Goal: Transaction & Acquisition: Purchase product/service

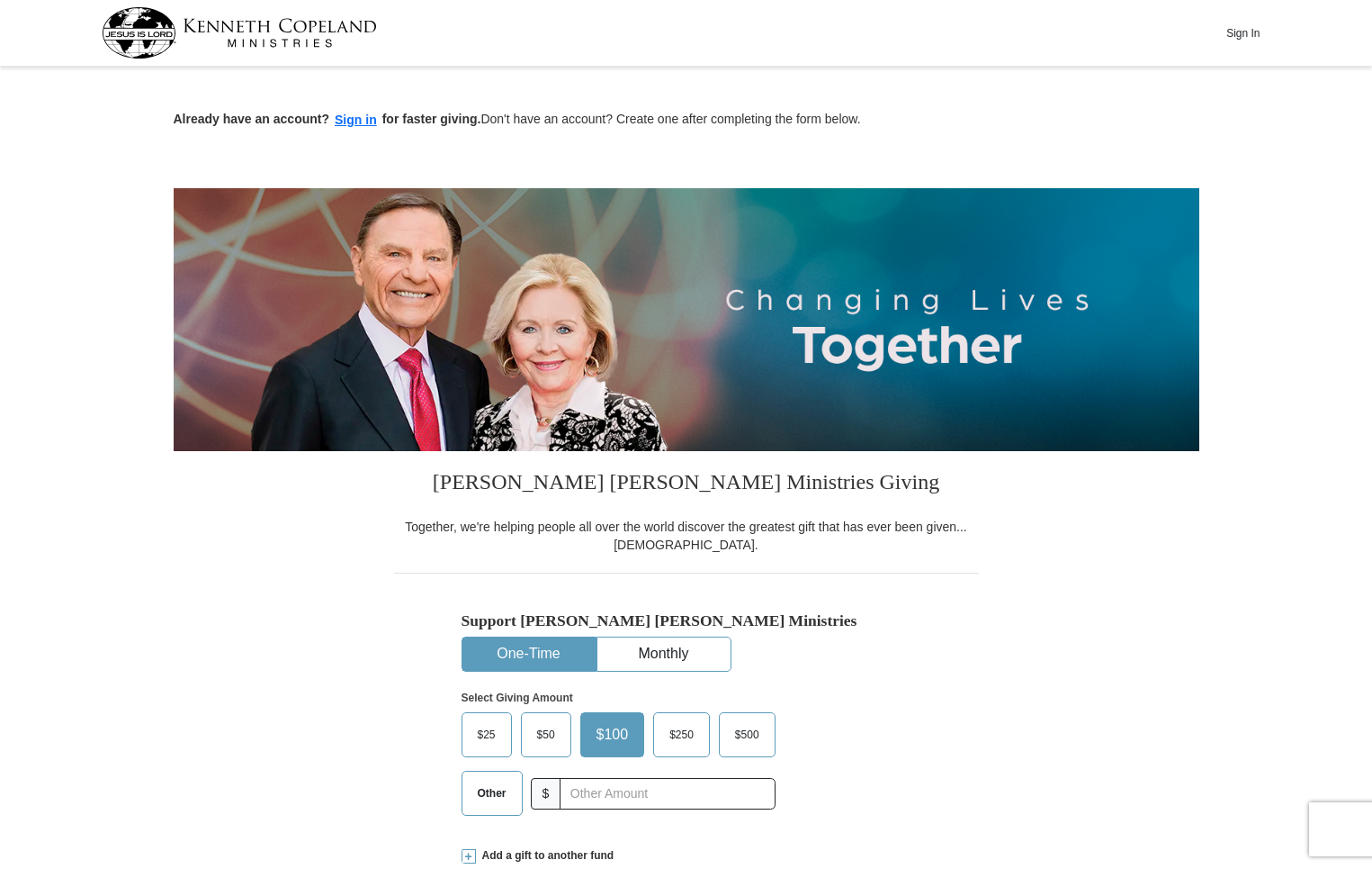
click at [492, 736] on span "$25" at bounding box center [486, 735] width 36 height 27
click at [0, 0] on input "$25" at bounding box center [0, 0] width 0 height 0
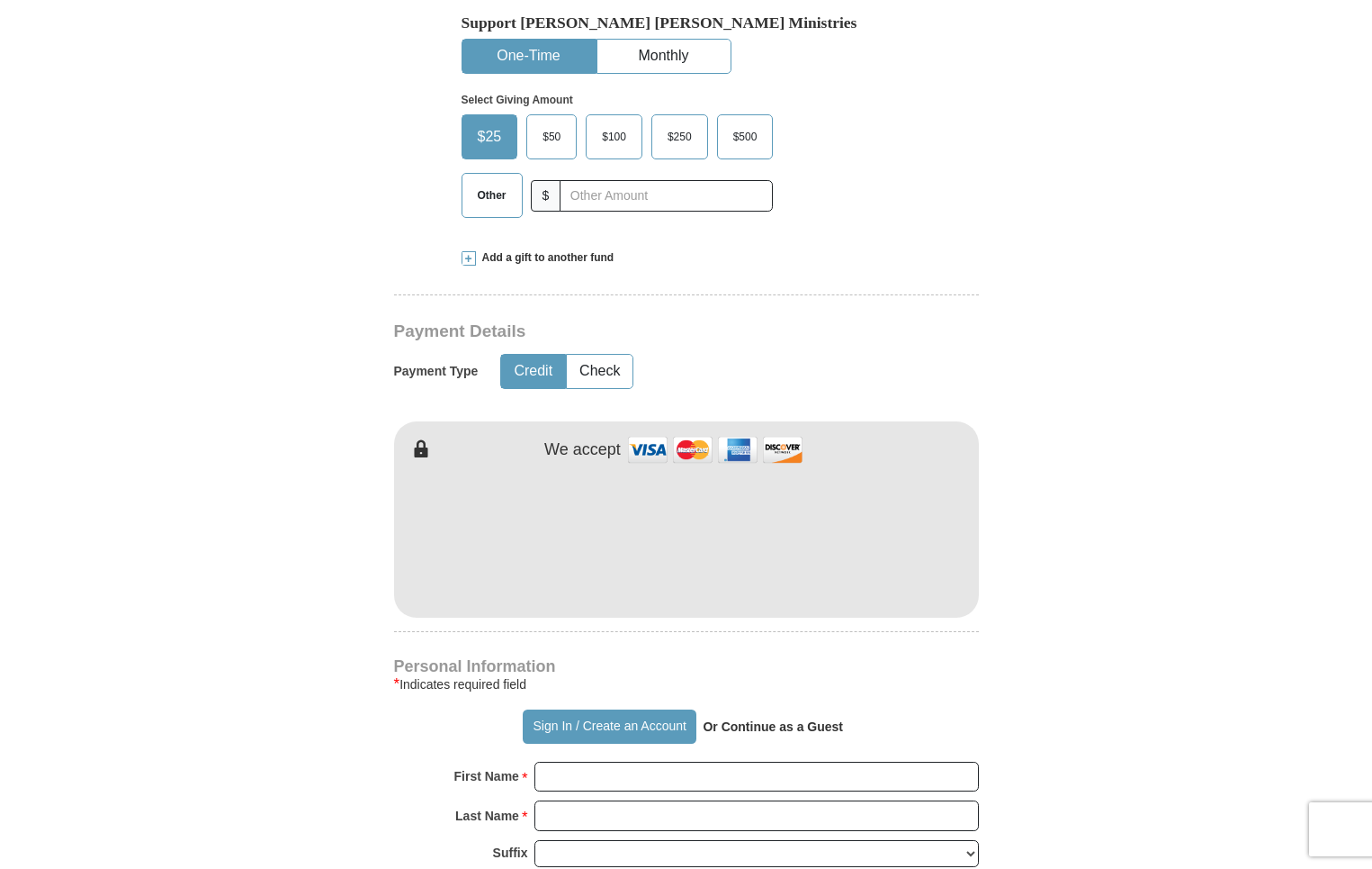
scroll to position [630, 0]
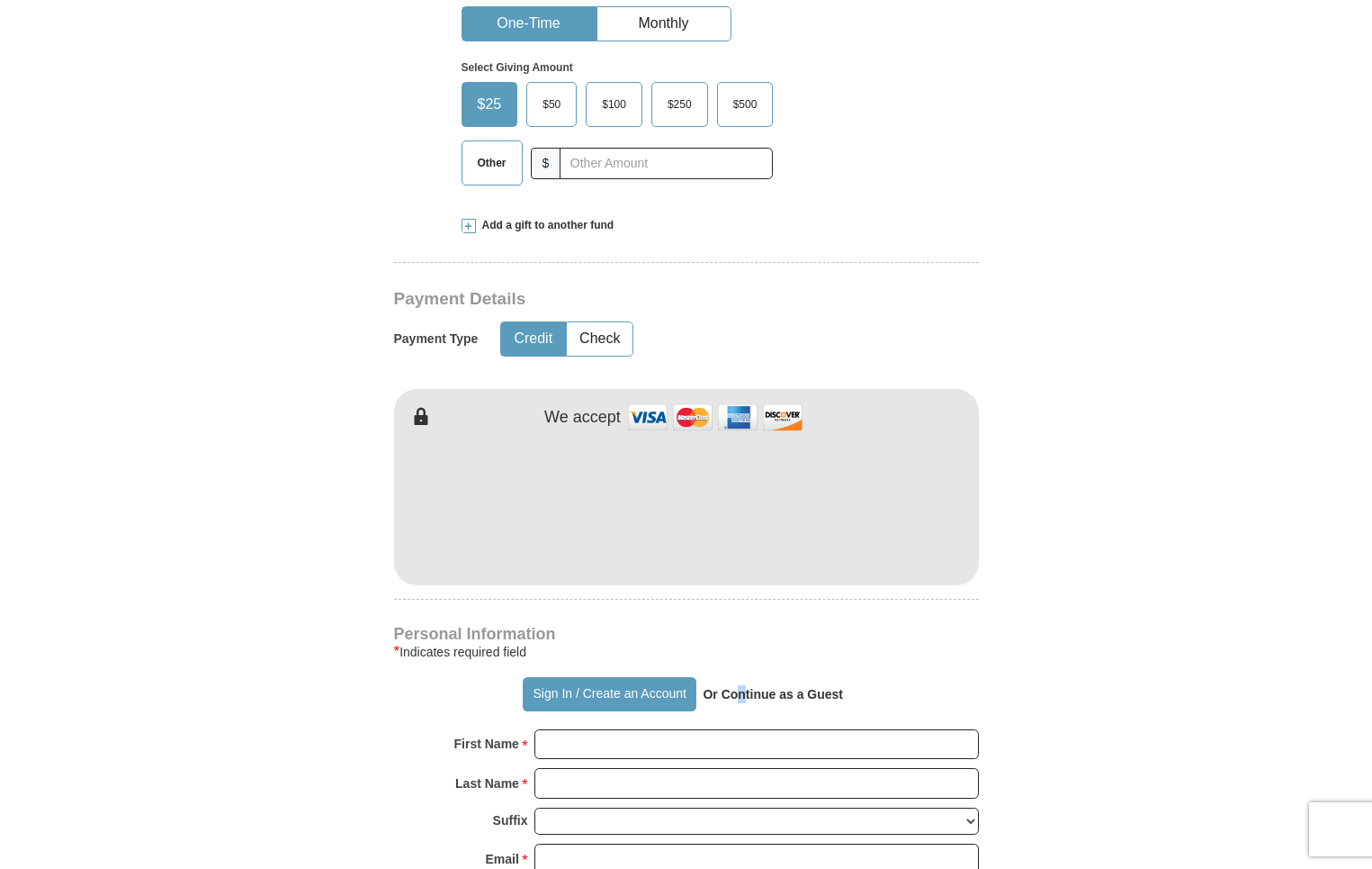
click at [742, 701] on strong "Or Continue as a Guest" at bounding box center [772, 693] width 140 height 14
drag, startPoint x: 742, startPoint y: 701, endPoint x: 825, endPoint y: 695, distance: 83.2
click at [825, 695] on strong "Or Continue as a Guest" at bounding box center [772, 693] width 140 height 14
drag, startPoint x: 825, startPoint y: 695, endPoint x: 863, endPoint y: 702, distance: 38.6
click at [863, 702] on div "Sign In / Create an Account Or Continue as a Guest" at bounding box center [686, 693] width 585 height 34
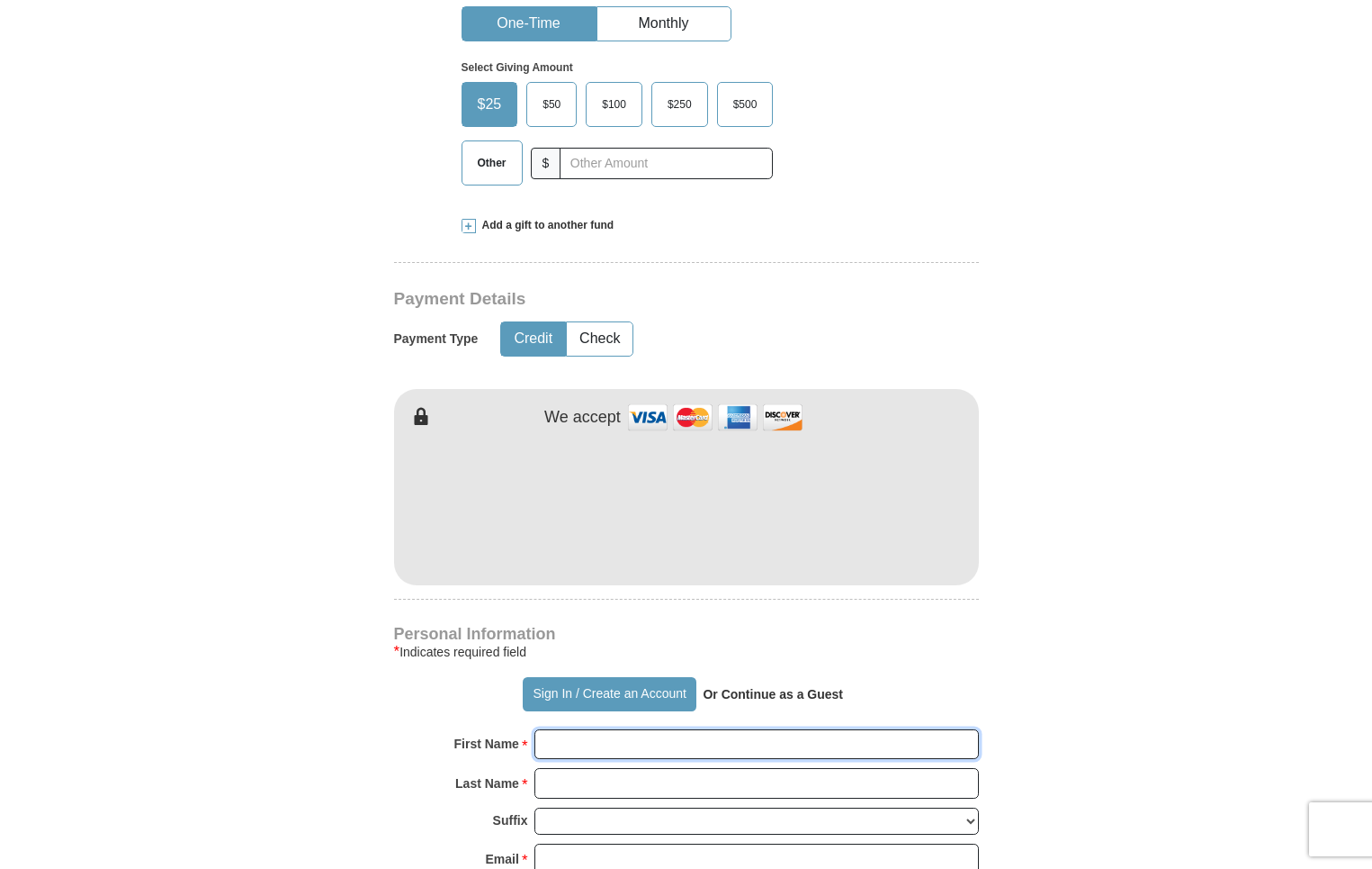
click at [618, 749] on input "First Name *" at bounding box center [757, 744] width 444 height 31
type input "[PERSON_NAME]"
type input "[EMAIL_ADDRESS][DOMAIN_NAME]"
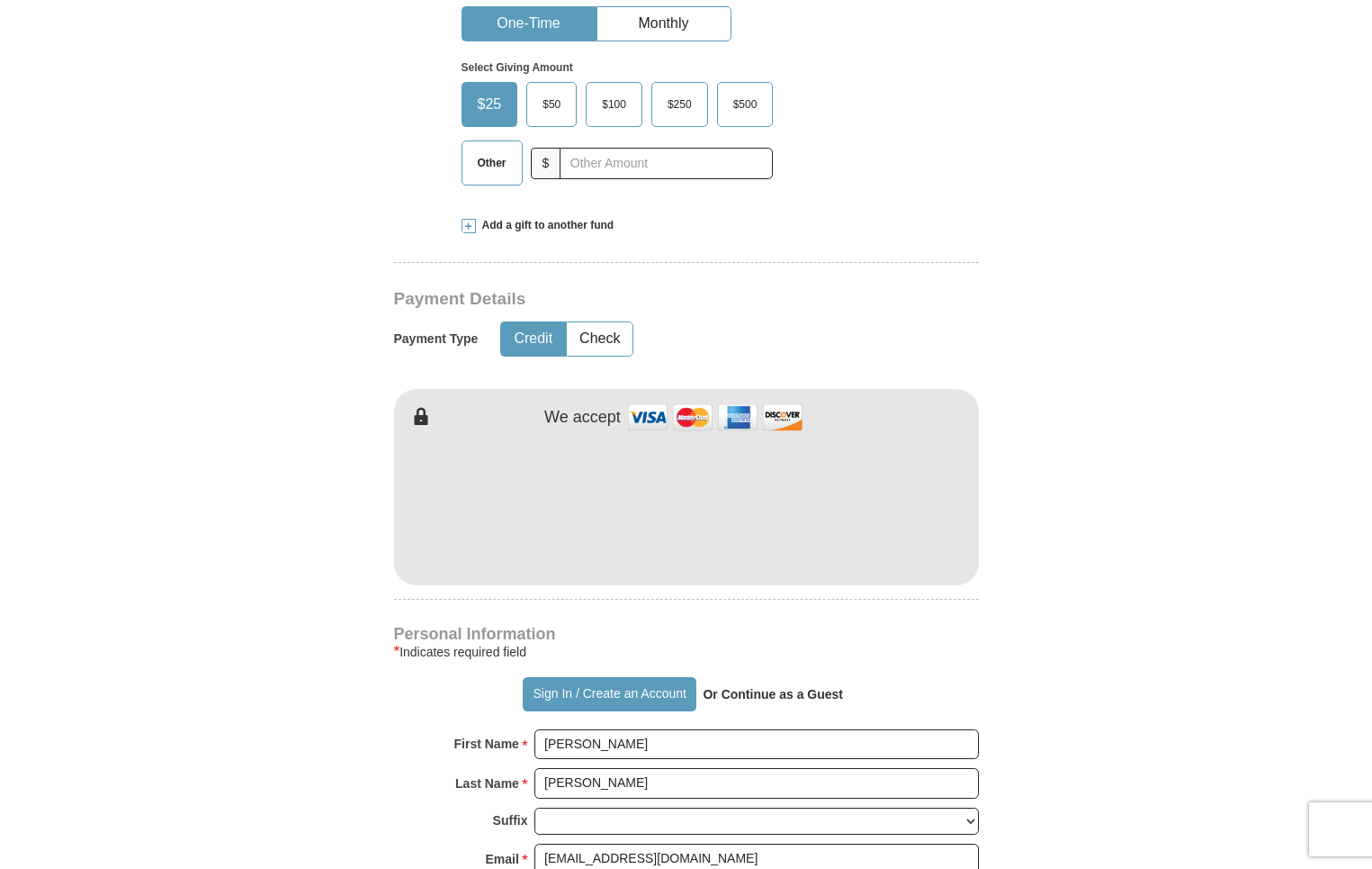
type input "[STREET_ADDRESS][PERSON_NAME]"
type input "[GEOGRAPHIC_DATA]"
select select "OH"
type input "43081"
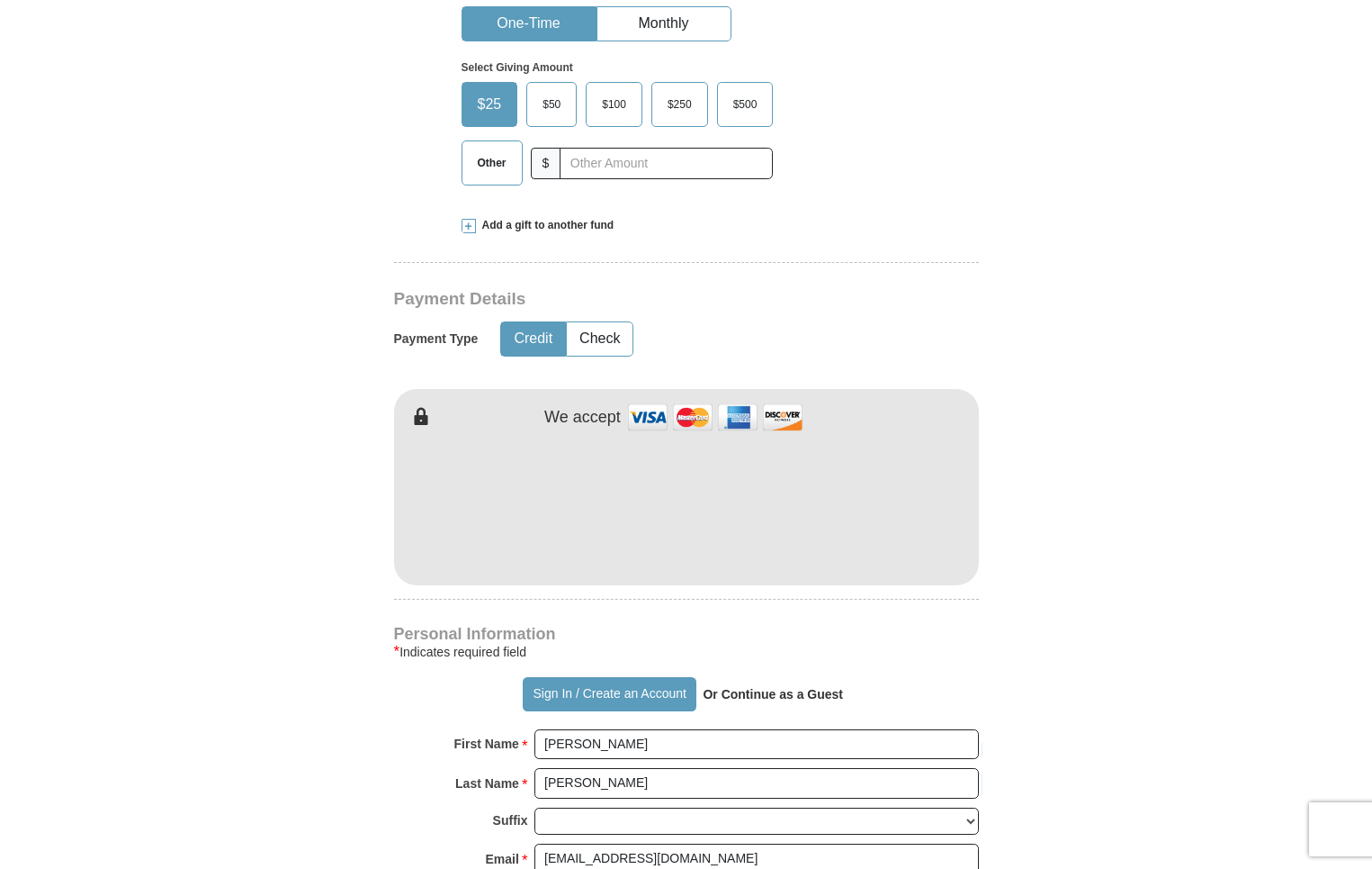
type input "6144404219"
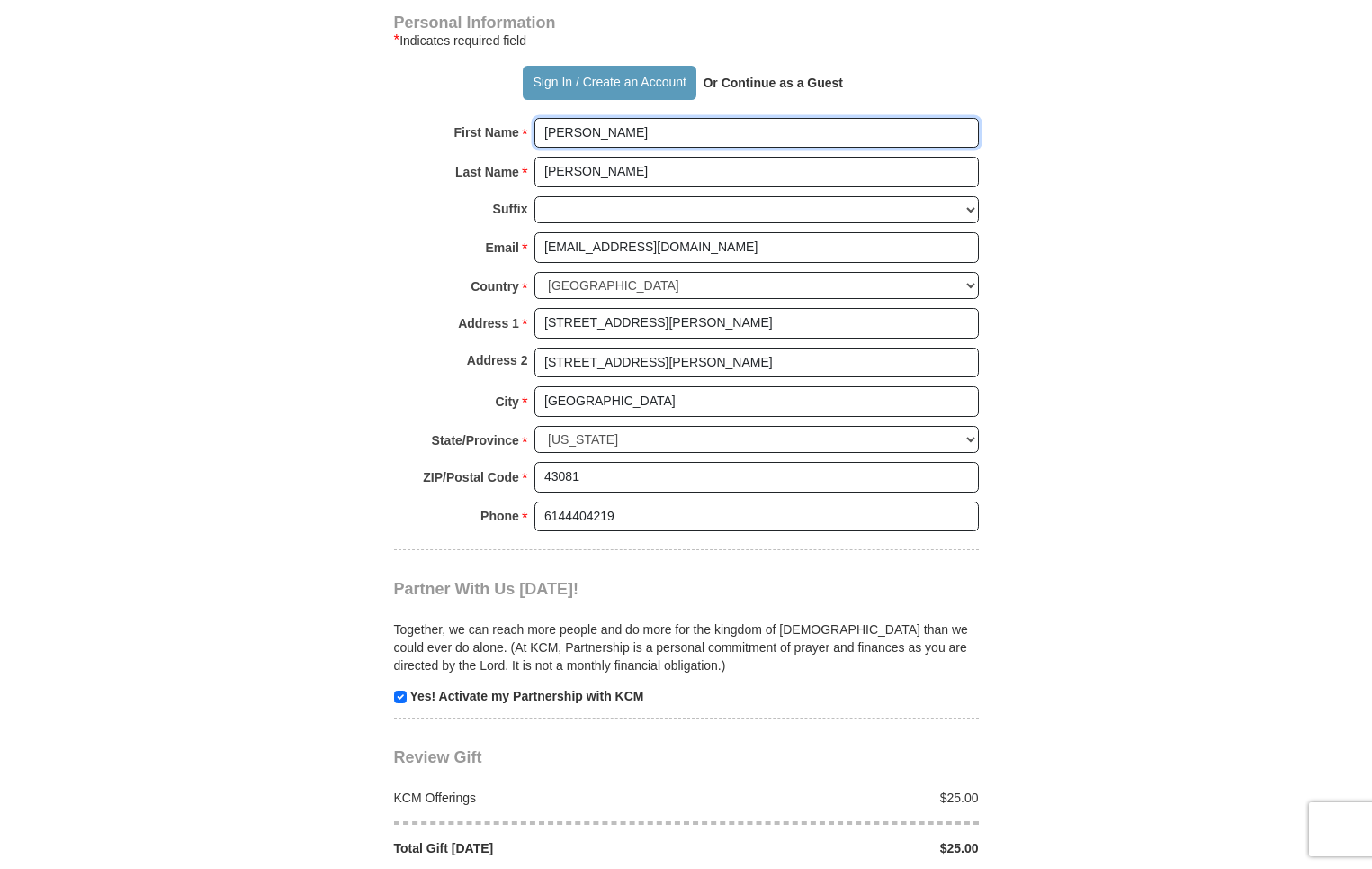
scroll to position [1350, 0]
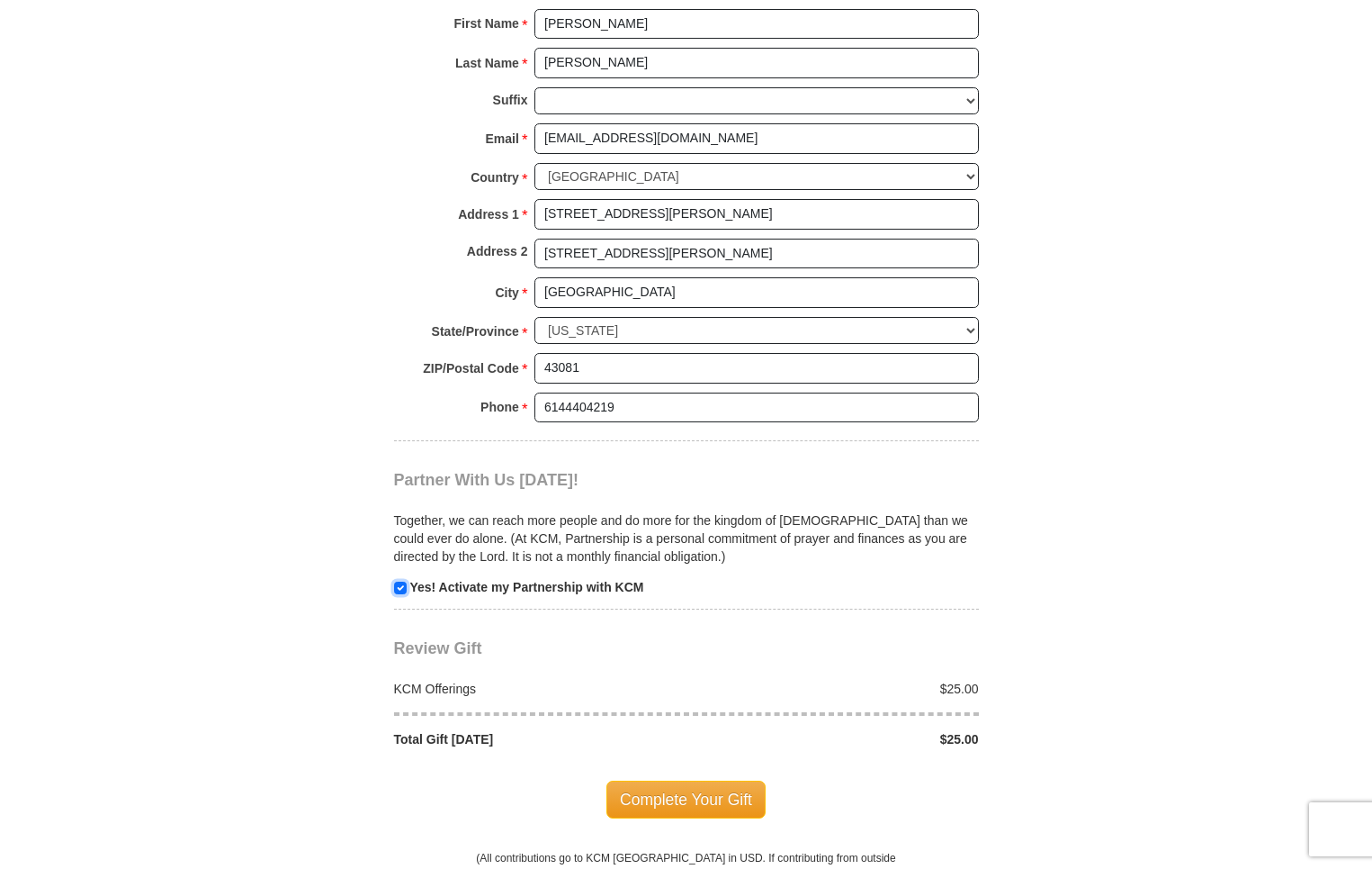
click at [399, 586] on input "checkbox" at bounding box center [400, 588] width 13 height 13
checkbox input "false"
click at [708, 802] on span "Complete Your Gift" at bounding box center [686, 798] width 159 height 38
